Goal: Browse casually

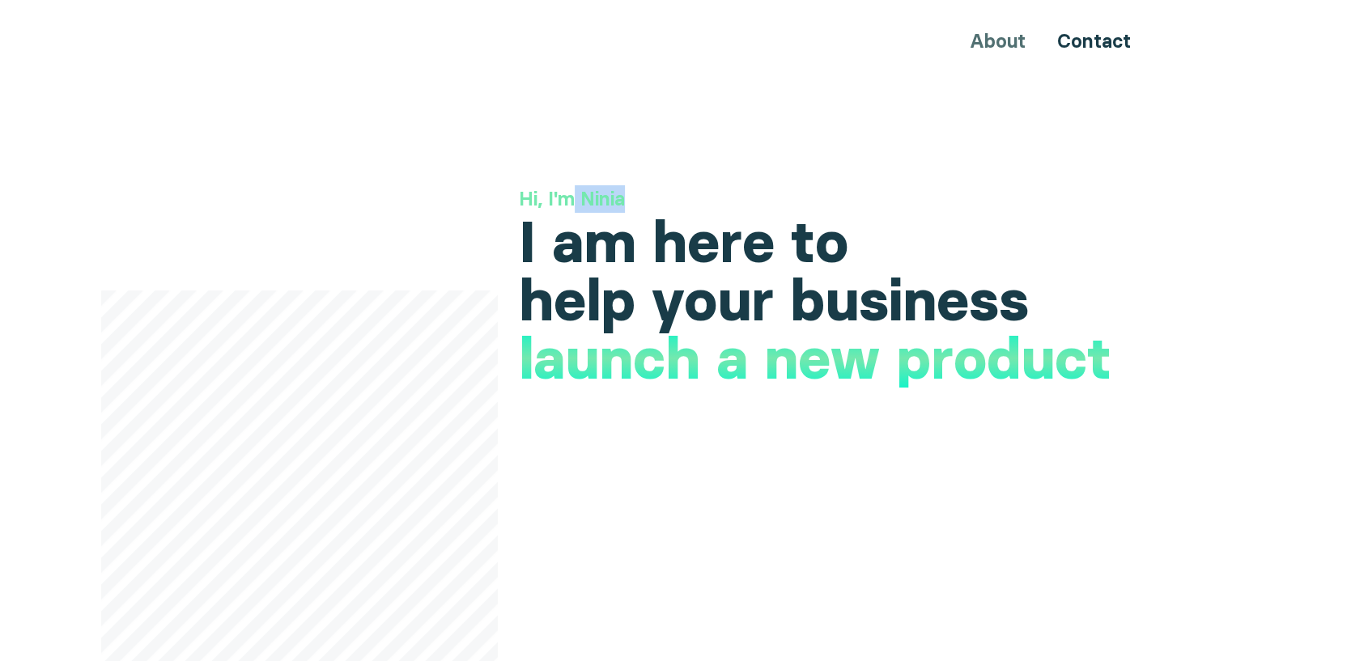
drag, startPoint x: 623, startPoint y: 198, endPoint x: 577, endPoint y: 198, distance: 45.3
click at [577, 198] on h3 "Hi, I'm Ninia" at bounding box center [838, 199] width 638 height 28
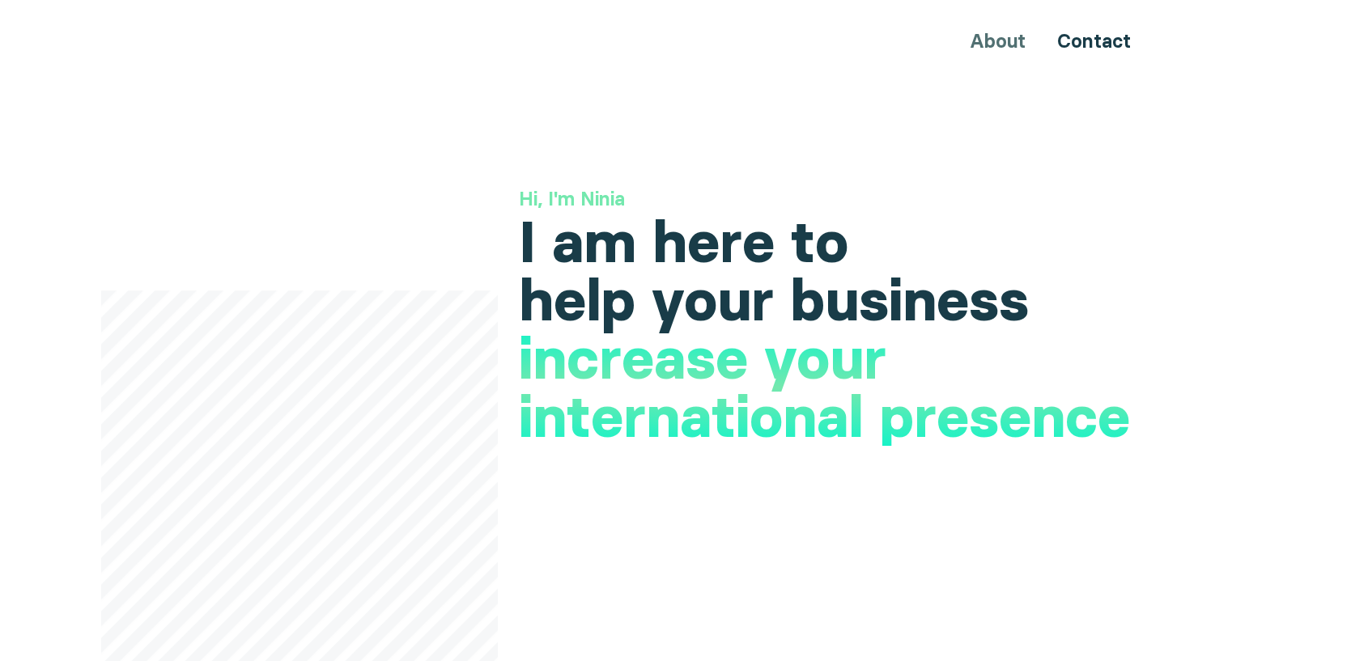
click at [602, 213] on h1 "I am here to help your business" at bounding box center [838, 271] width 638 height 117
drag, startPoint x: 530, startPoint y: 195, endPoint x: 625, endPoint y: 198, distance: 94.7
click at [624, 196] on h3 "Hi, I'm Ninia" at bounding box center [838, 199] width 638 height 28
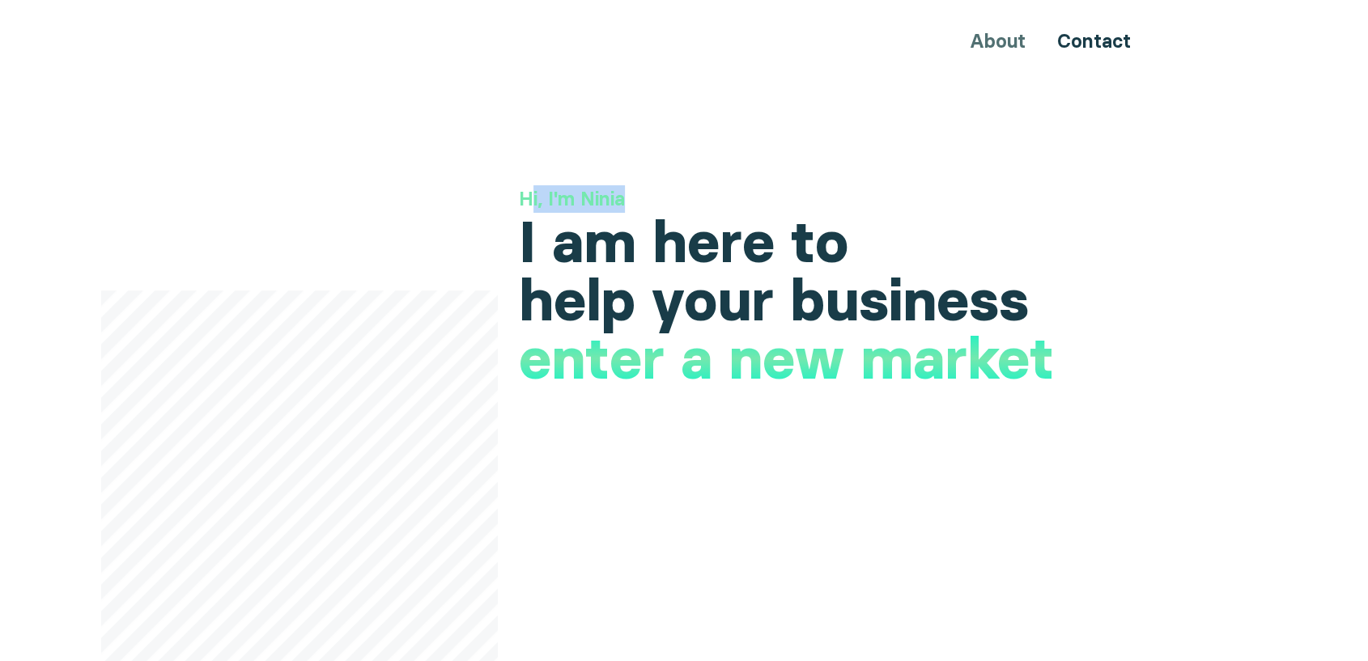
click at [562, 199] on h3 "Hi, I'm Ninia" at bounding box center [838, 199] width 638 height 28
drag, startPoint x: 627, startPoint y: 228, endPoint x: 554, endPoint y: 227, distance: 72.9
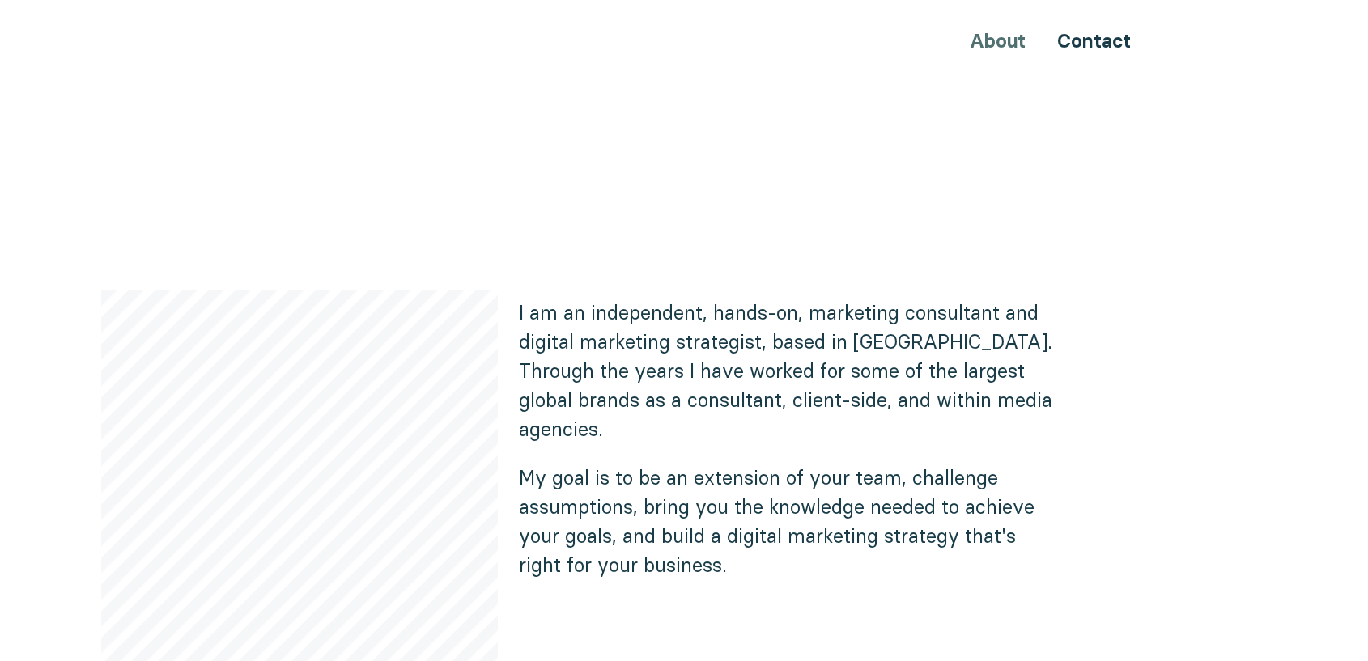
scroll to position [989, 0]
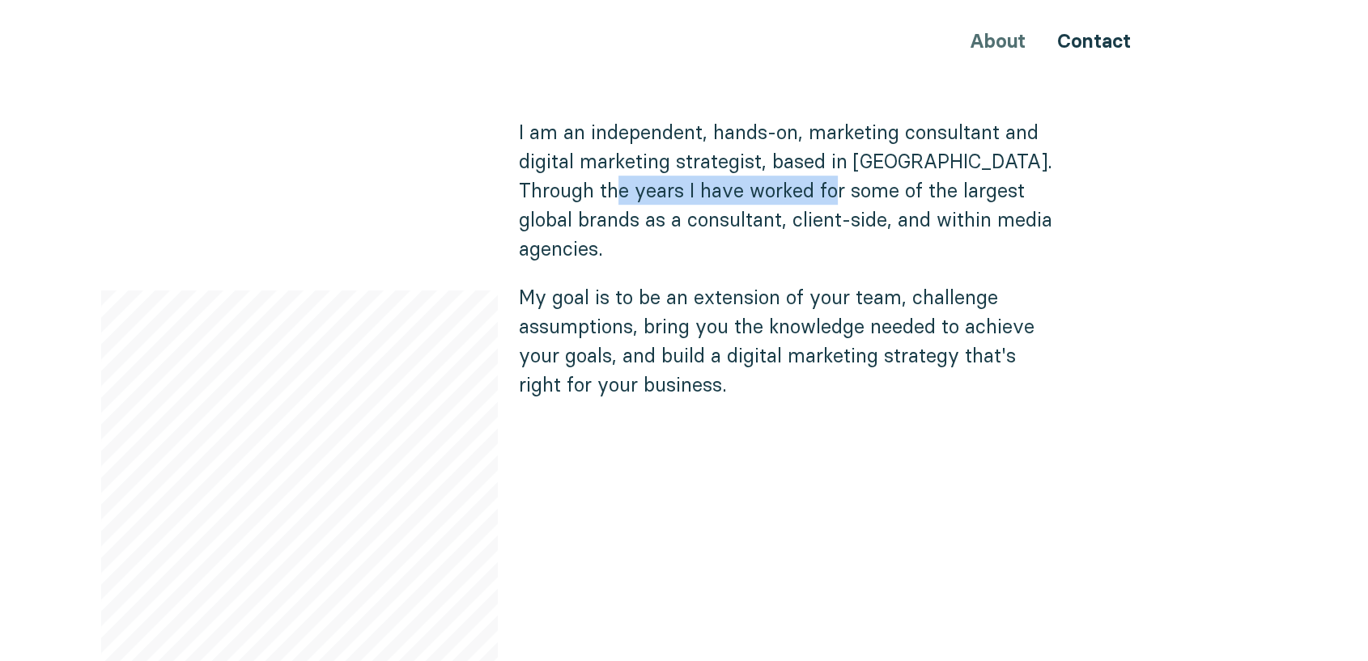
drag, startPoint x: 610, startPoint y: 186, endPoint x: 831, endPoint y: 189, distance: 221.0
click at [831, 189] on p "I am an independent, hands-on, marketing consultant and digital marketing strat…" at bounding box center [791, 190] width 544 height 146
click at [993, 40] on div "About Contact" at bounding box center [683, 41] width 971 height 30
drag, startPoint x: 1056, startPoint y: 72, endPoint x: 987, endPoint y: 69, distance: 68.9
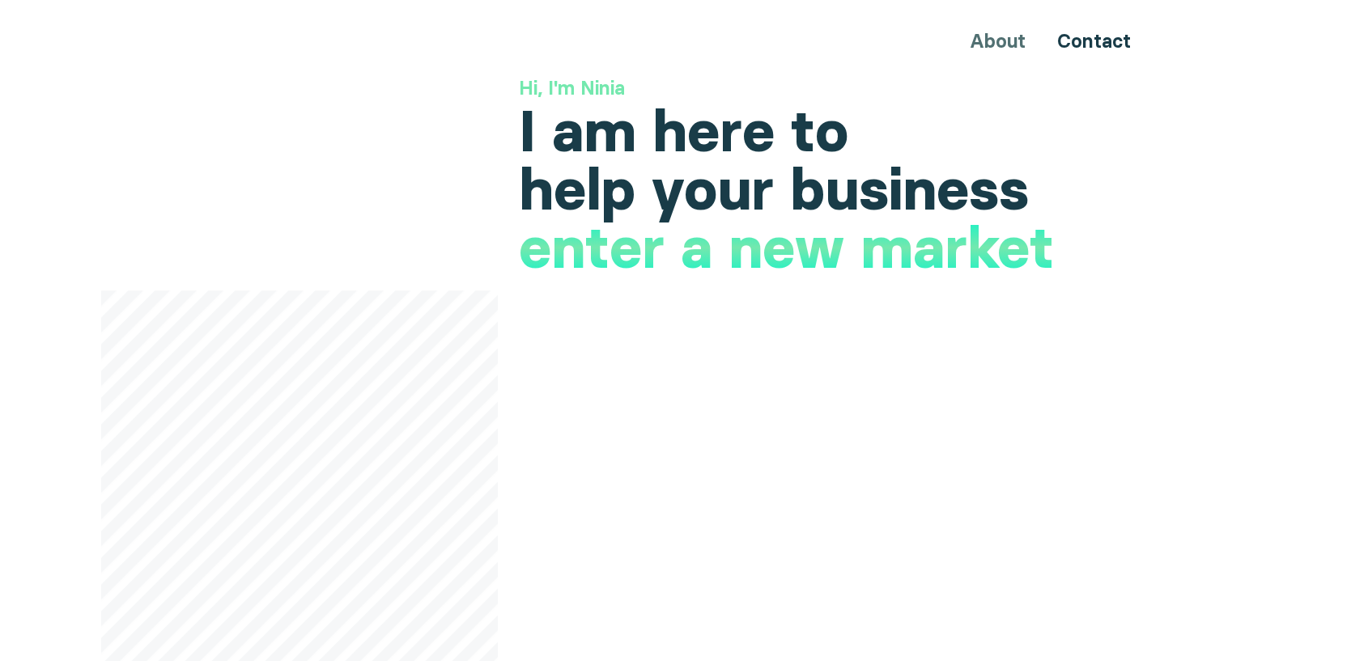
scroll to position [0, 0]
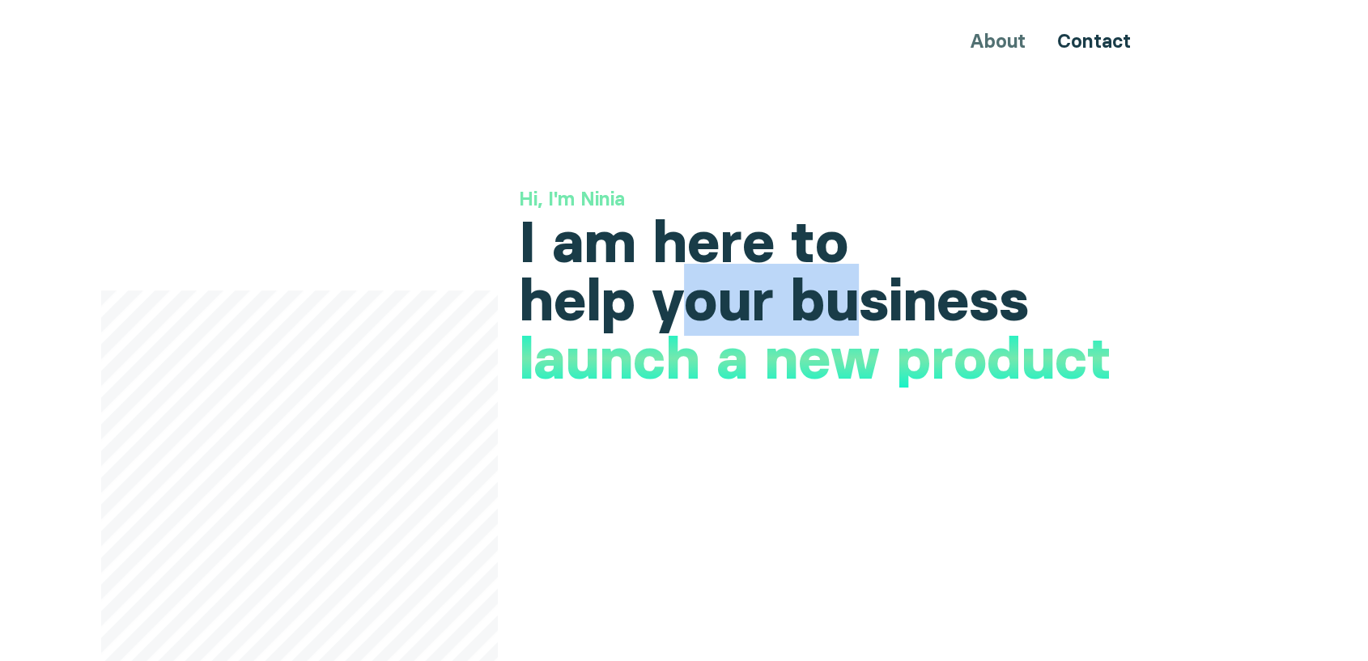
drag, startPoint x: 854, startPoint y: 300, endPoint x: 682, endPoint y: 298, distance: 172.4
click at [682, 298] on h1 "I am here to help your business" at bounding box center [838, 271] width 638 height 117
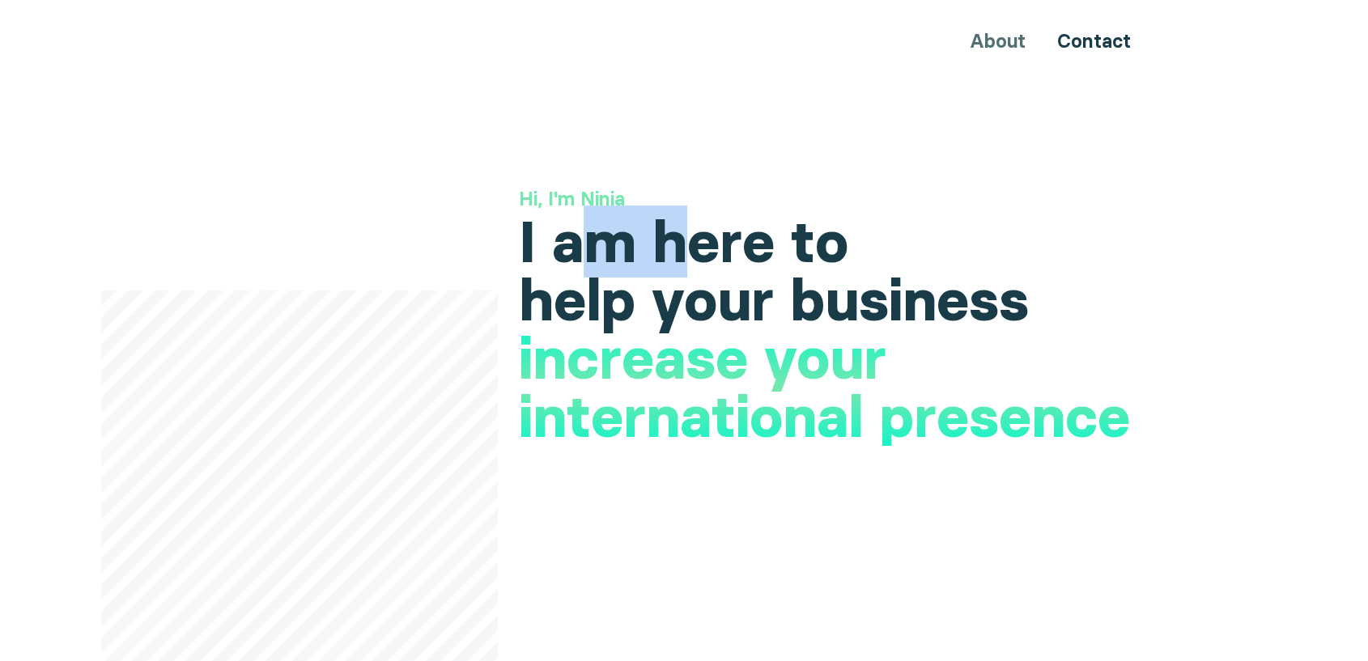
drag, startPoint x: 602, startPoint y: 245, endPoint x: 692, endPoint y: 251, distance: 90.0
click at [692, 251] on h1 "I am here to help your business" at bounding box center [838, 271] width 638 height 117
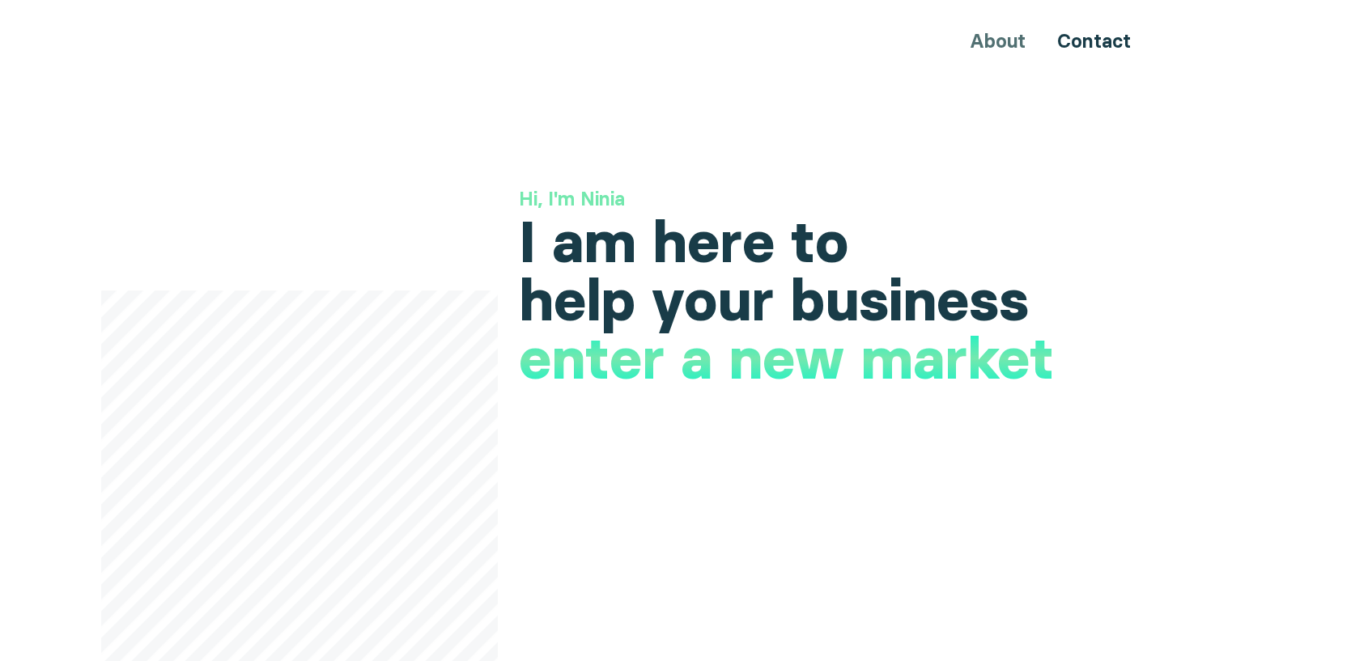
drag, startPoint x: 545, startPoint y: 363, endPoint x: 593, endPoint y: 370, distance: 48.2
click at [593, 370] on h1 "launch a new product" at bounding box center [815, 384] width 593 height 58
drag, startPoint x: 575, startPoint y: 230, endPoint x: 675, endPoint y: 232, distance: 100.4
click at [675, 232] on h1 "I am here to help your business" at bounding box center [838, 271] width 638 height 117
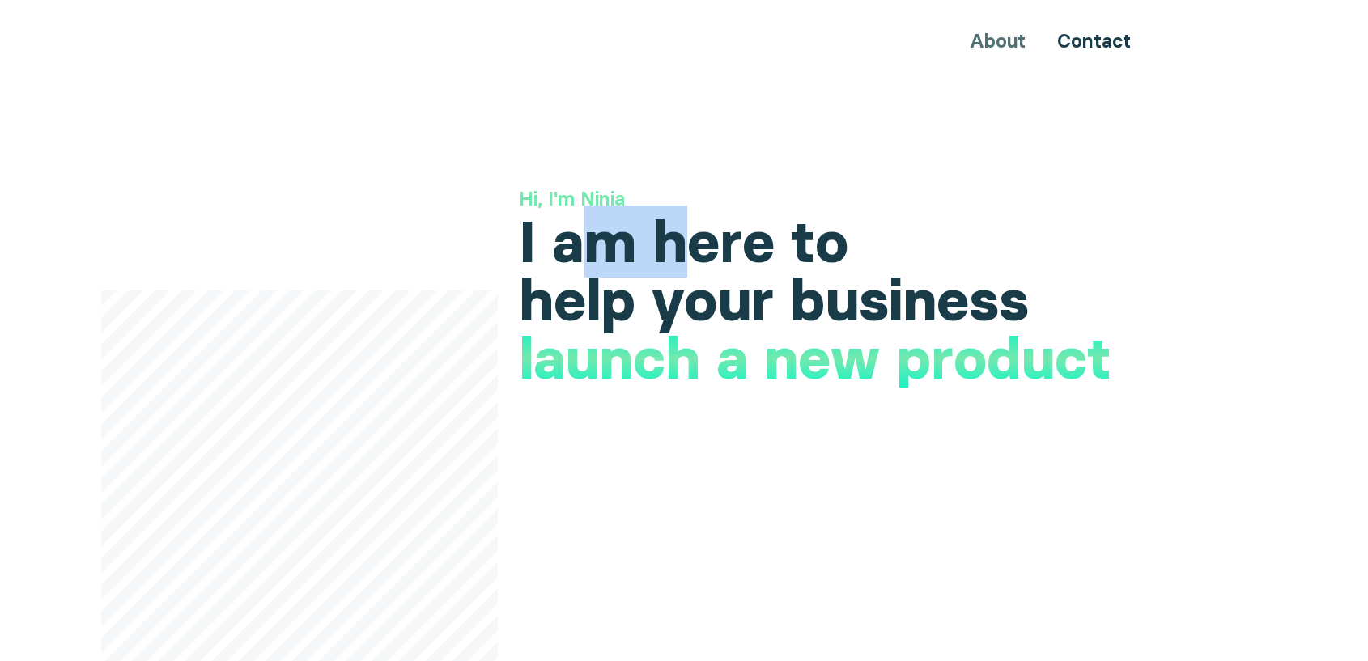
drag, startPoint x: 832, startPoint y: 404, endPoint x: 879, endPoint y: 373, distance: 56.1
